Goal: Understand process/instructions: Learn about a topic

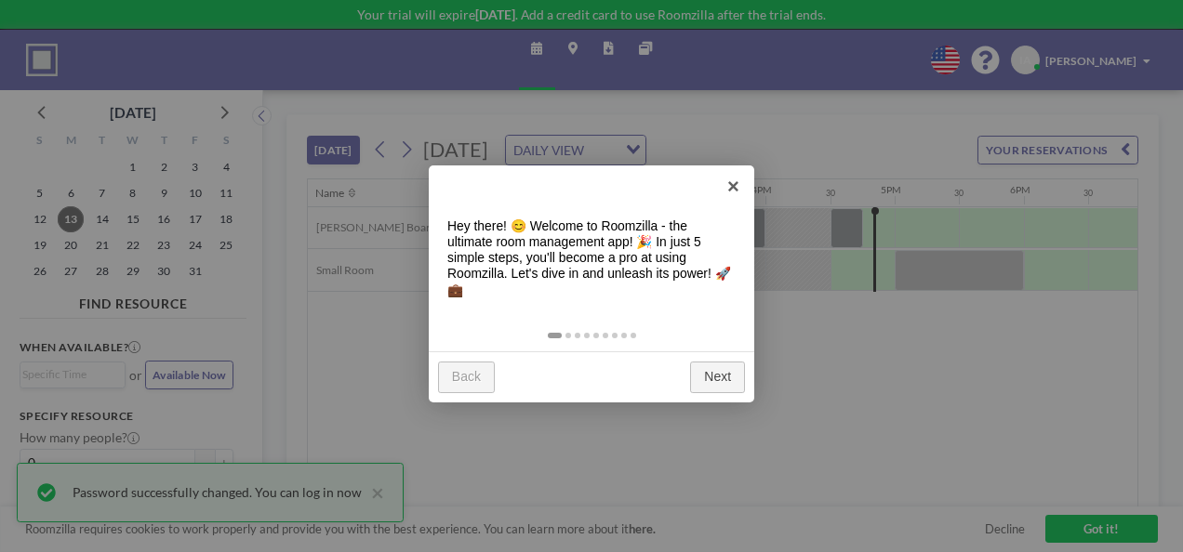
scroll to position [0, 1934]
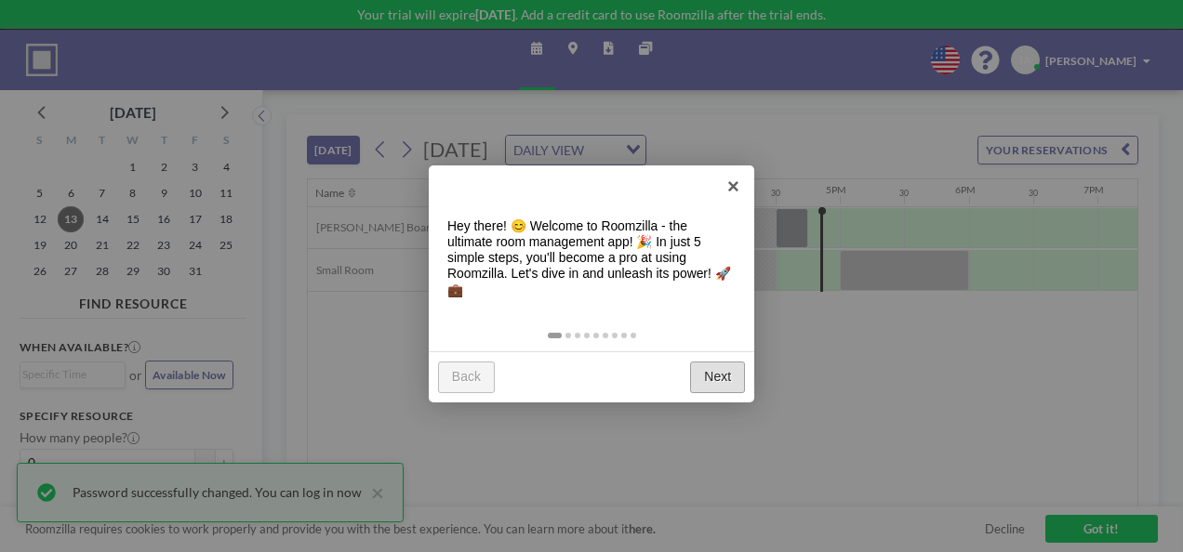
click at [715, 372] on link "Next" at bounding box center [717, 377] width 55 height 31
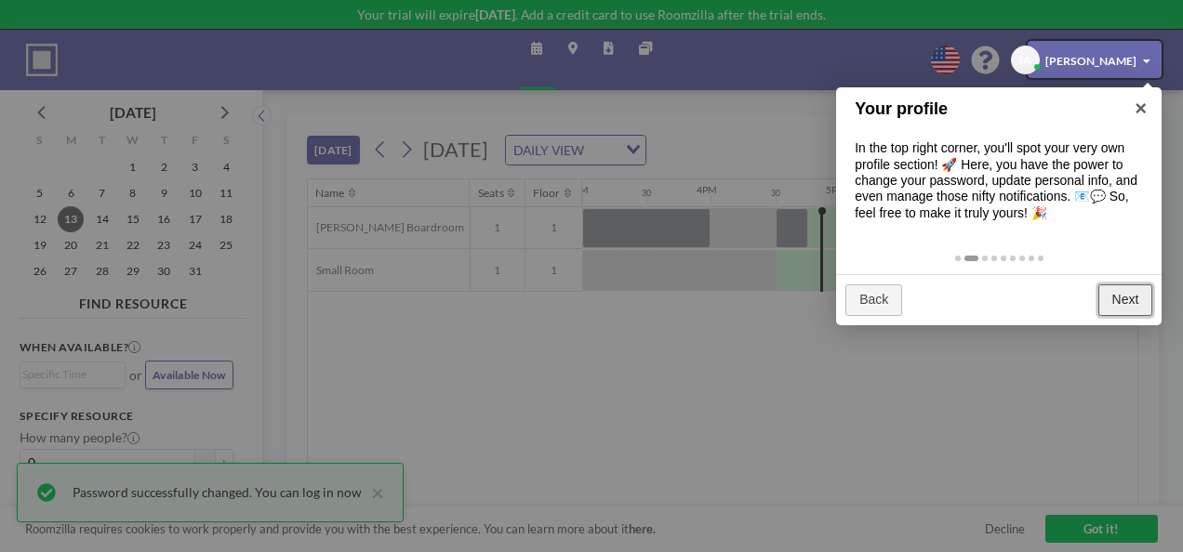
click at [1117, 300] on link "Next" at bounding box center [1125, 299] width 55 height 31
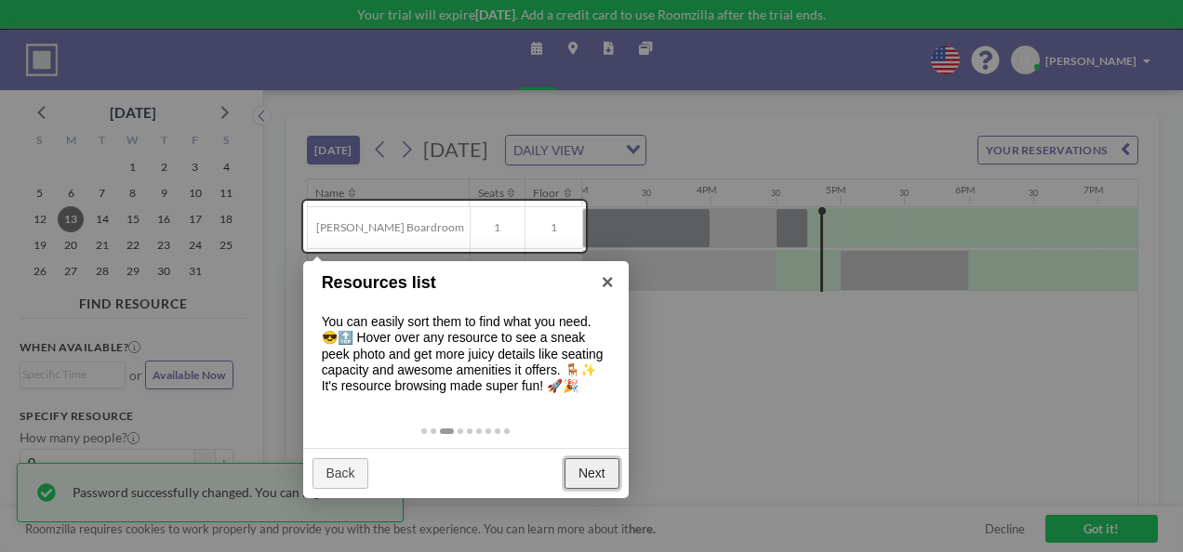
click at [589, 469] on link "Next" at bounding box center [591, 473] width 55 height 31
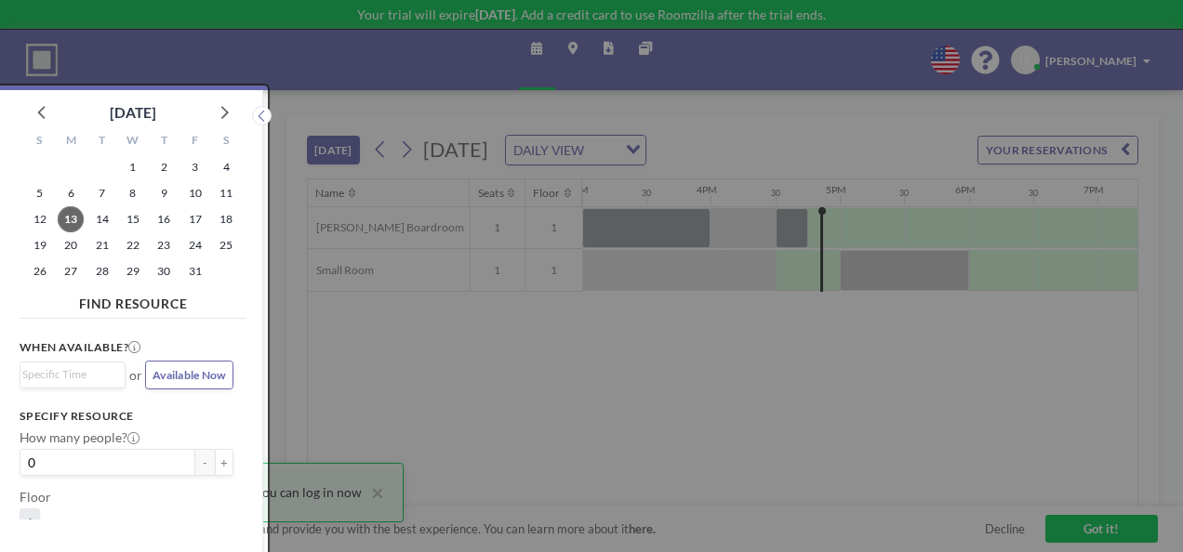
scroll to position [5, 0]
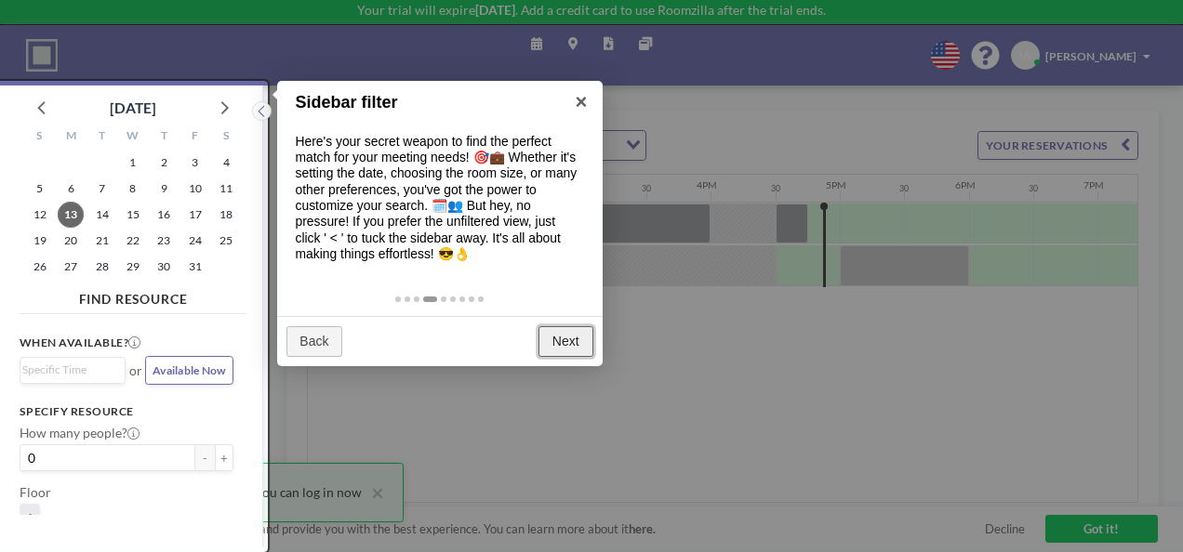
click at [566, 339] on link "Next" at bounding box center [565, 341] width 55 height 31
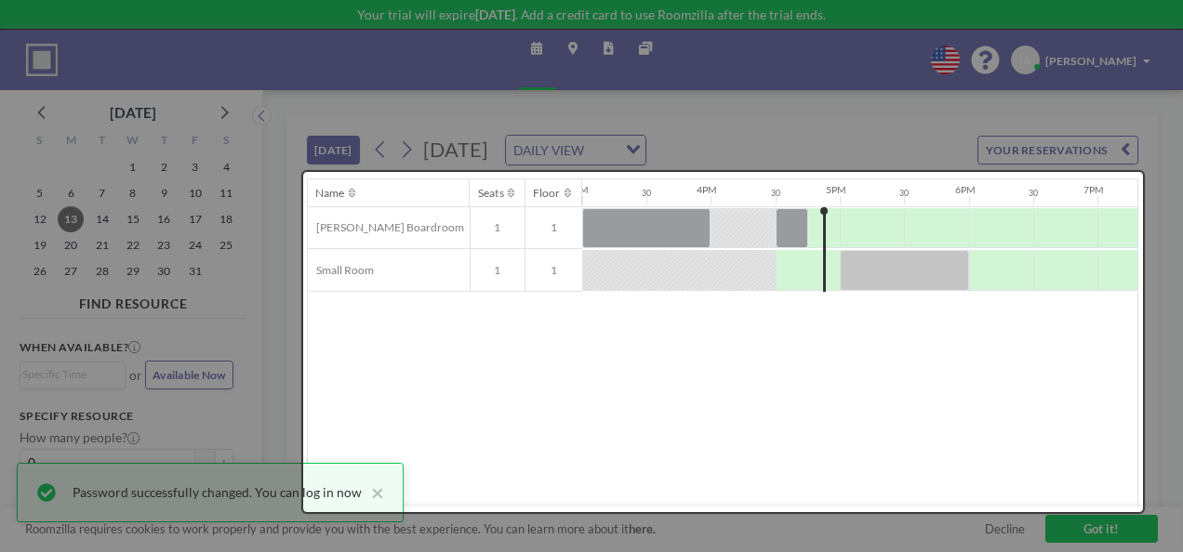
scroll to position [0, 0]
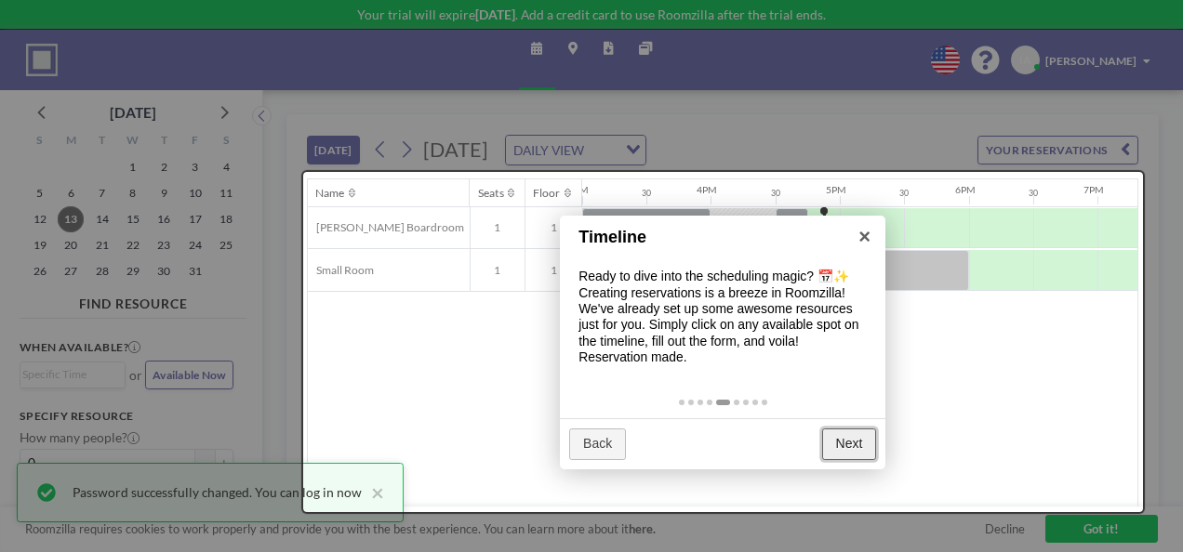
click at [853, 443] on link "Next" at bounding box center [849, 444] width 55 height 31
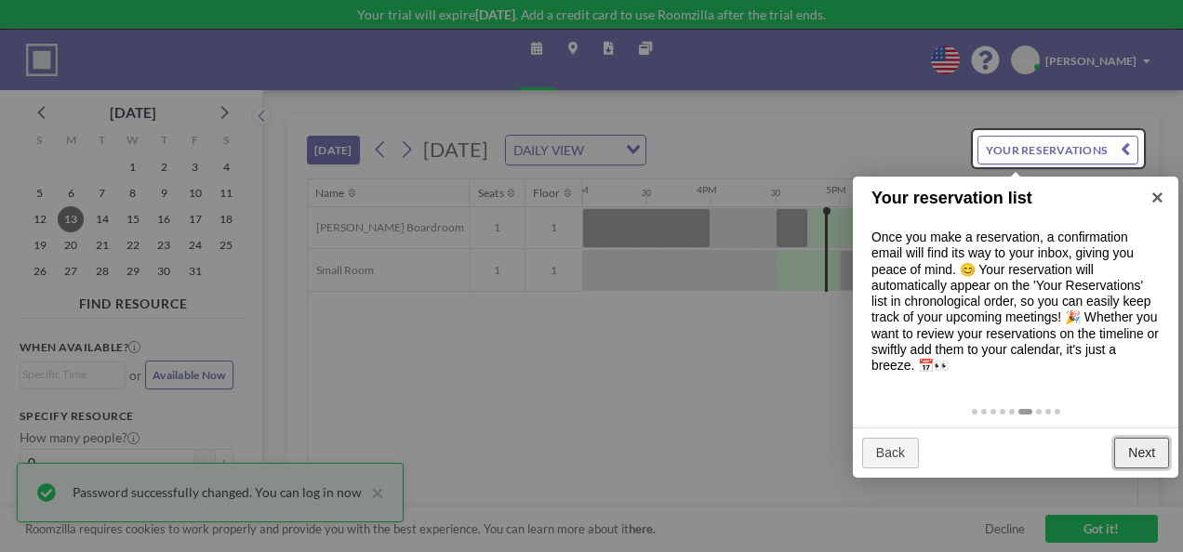
click at [1138, 452] on link "Next" at bounding box center [1141, 453] width 55 height 31
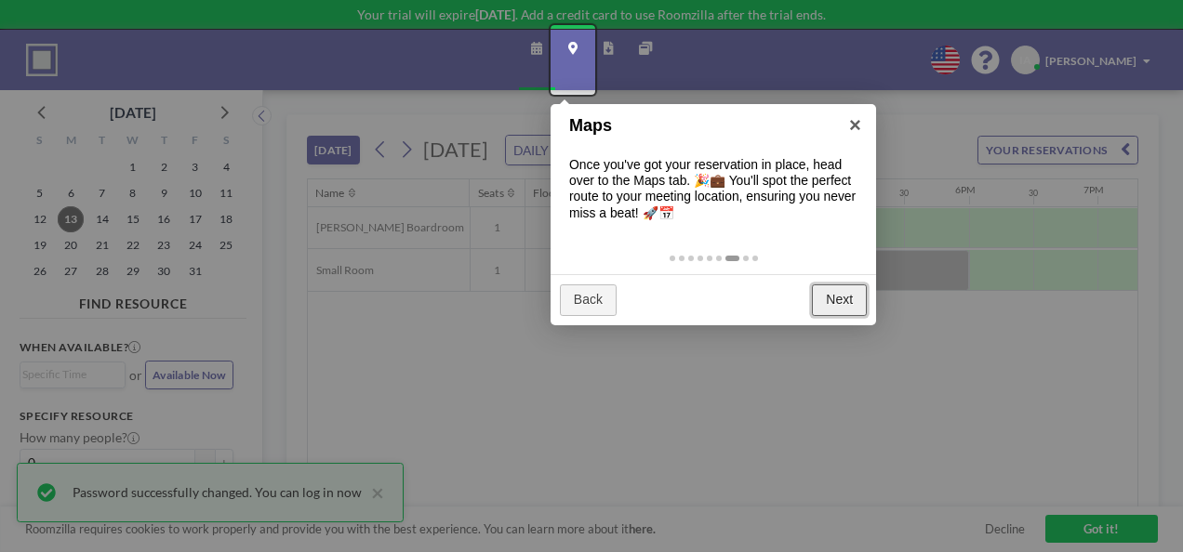
click at [842, 308] on link "Next" at bounding box center [839, 299] width 55 height 31
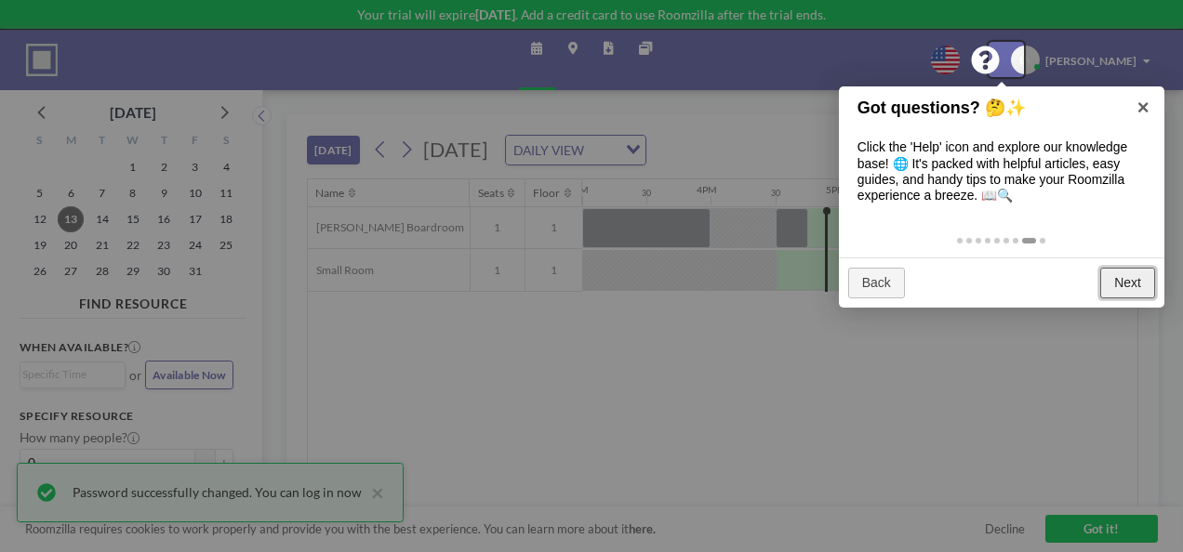
click at [1121, 281] on link "Next" at bounding box center [1127, 283] width 55 height 31
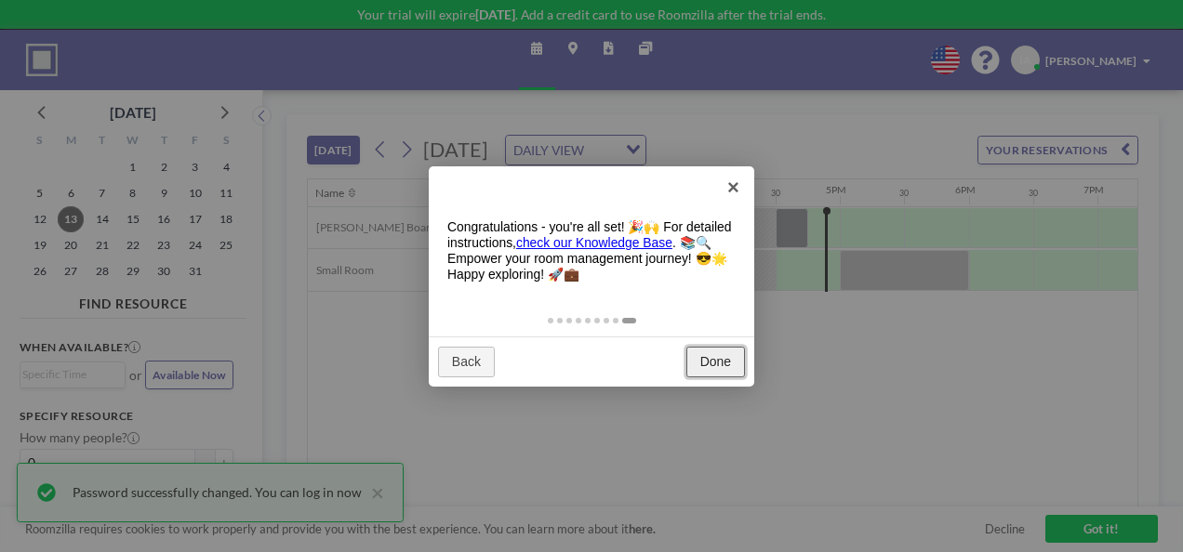
click at [717, 357] on link "Done" at bounding box center [715, 362] width 59 height 31
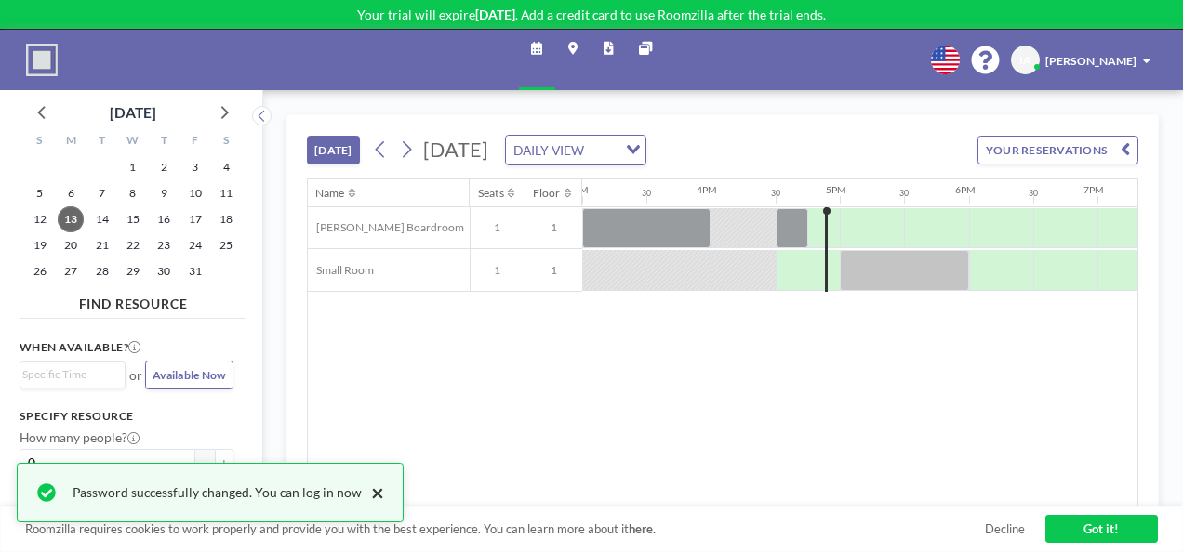
click at [369, 498] on button "×" at bounding box center [373, 493] width 22 height 22
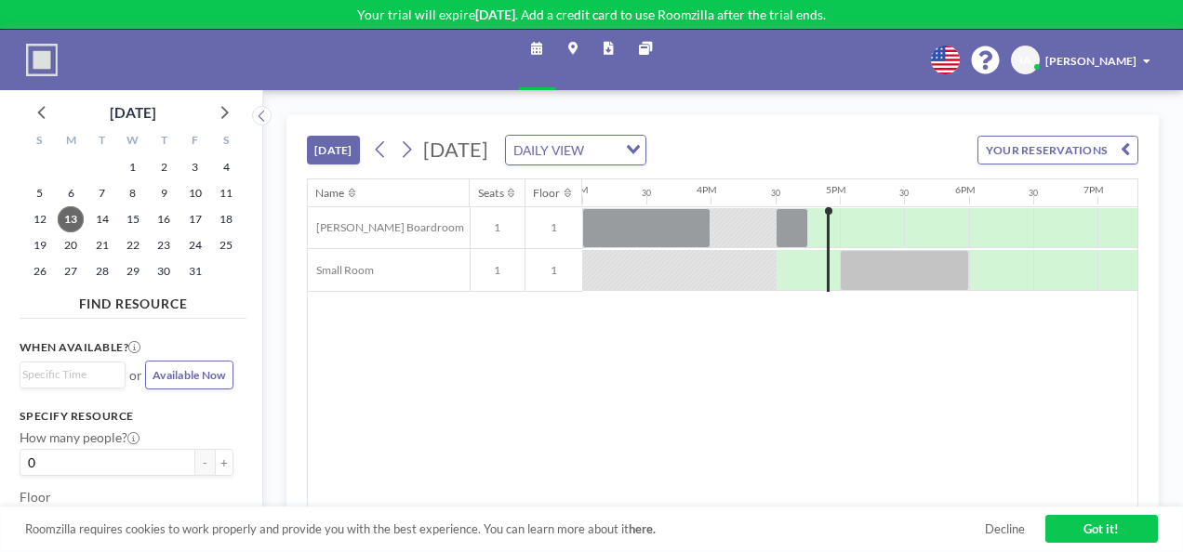
click at [1114, 524] on link "Got it!" at bounding box center [1101, 529] width 112 height 28
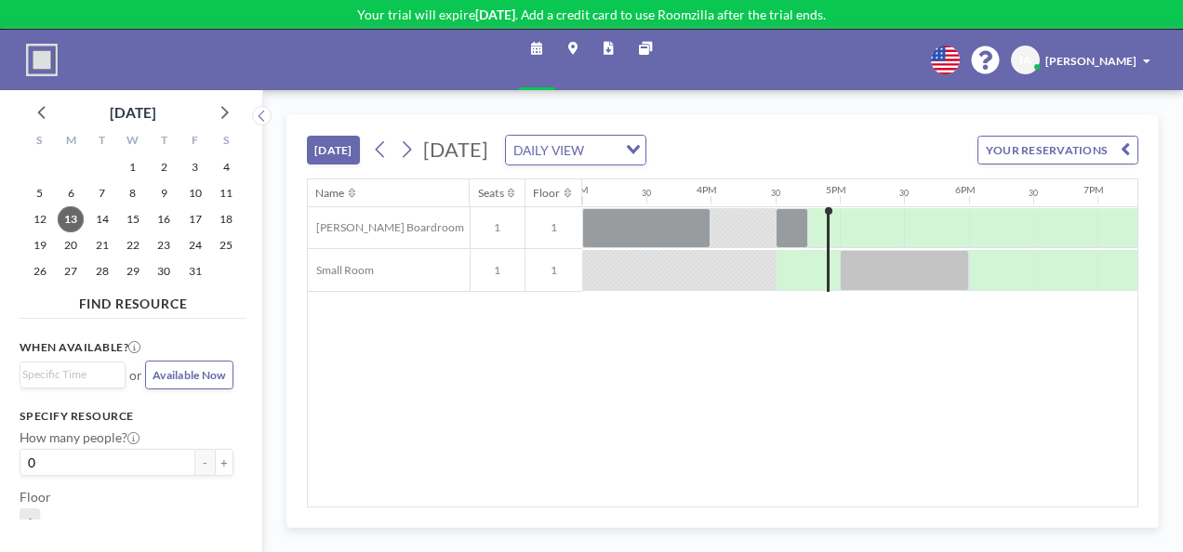
click at [521, 342] on div "Name Seats Floor 12AM 30 1AM 30 2AM 30 3AM 30 4AM 30 5AM 30 6AM 30 7AM 30 8AM 3…" at bounding box center [722, 343] width 829 height 328
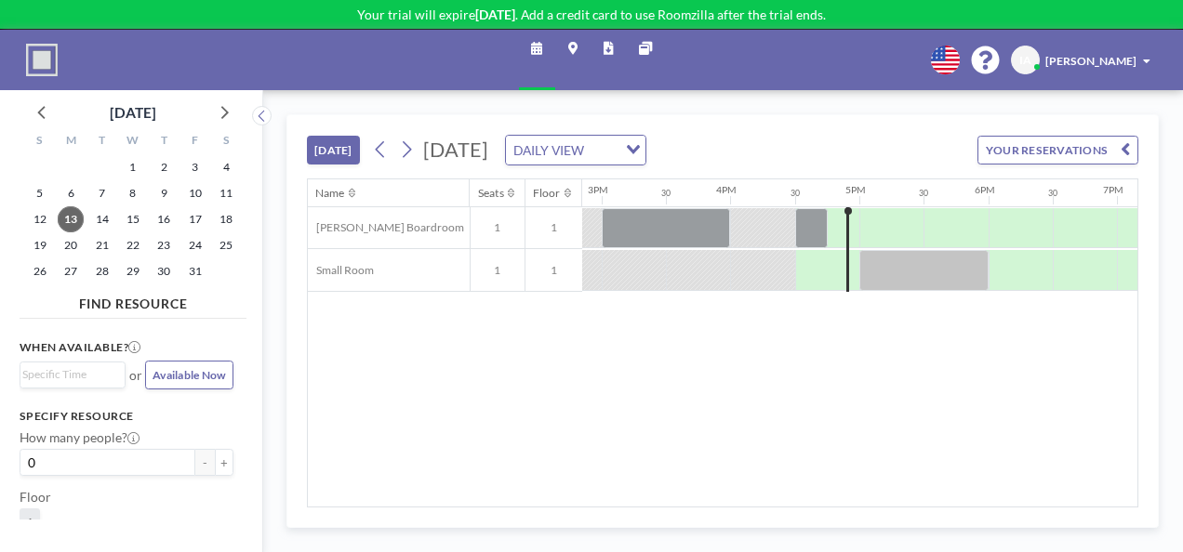
scroll to position [0, 1934]
